Goal: Find specific page/section: Find specific page/section

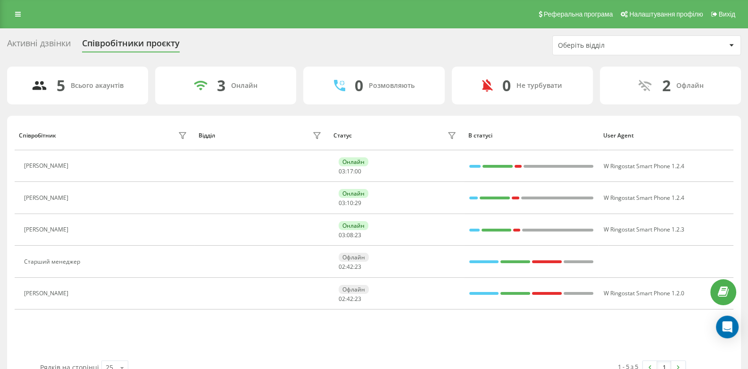
click at [65, 42] on div "Активні дзвінки" at bounding box center [39, 45] width 64 height 15
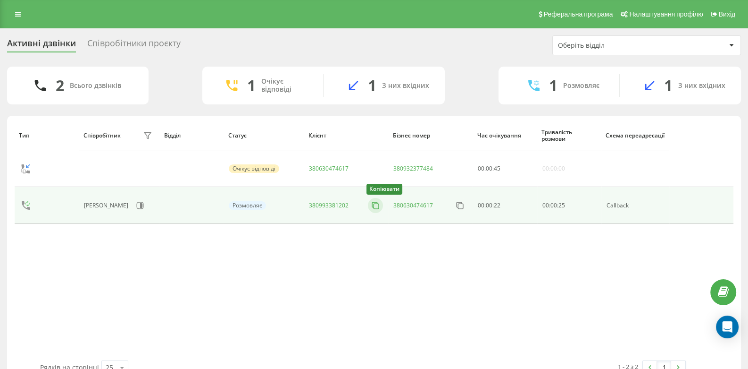
click at [378, 202] on icon at bounding box center [375, 205] width 9 height 9
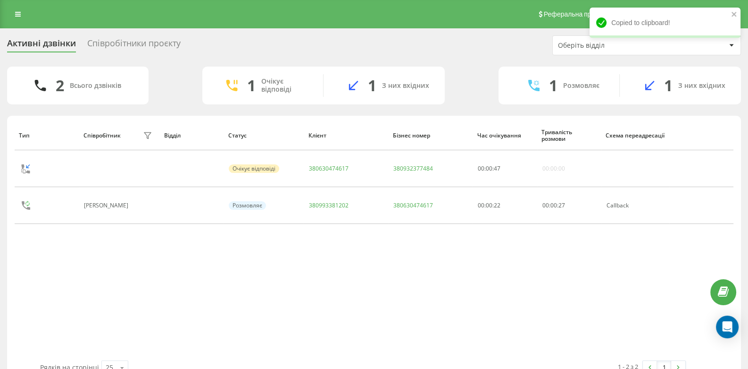
click at [122, 48] on div "Співробітники проєкту" at bounding box center [133, 45] width 93 height 15
